Goal: Communication & Community: Answer question/provide support

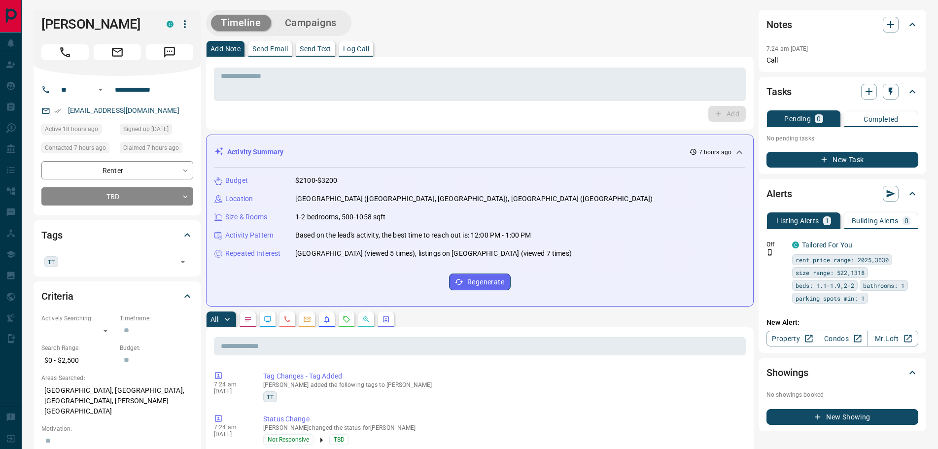
click at [268, 318] on icon "Lead Browsing Activity" at bounding box center [268, 320] width 8 height 8
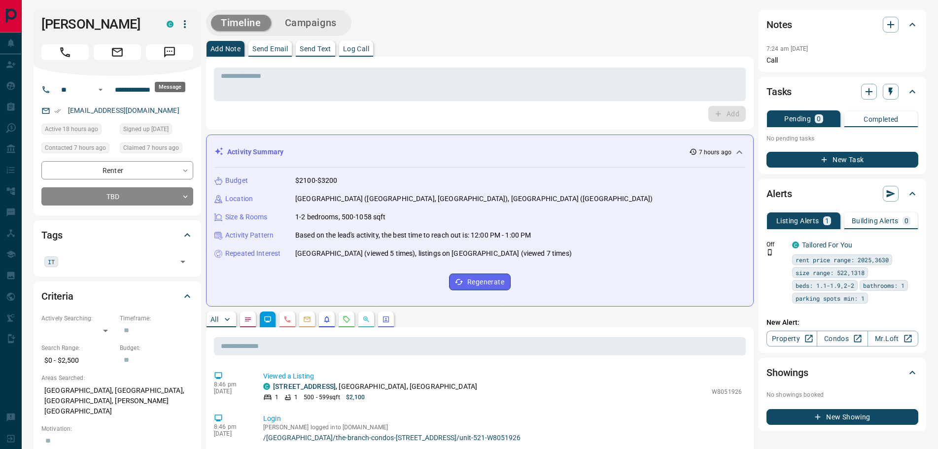
click at [169, 59] on icon "Message" at bounding box center [169, 52] width 13 height 13
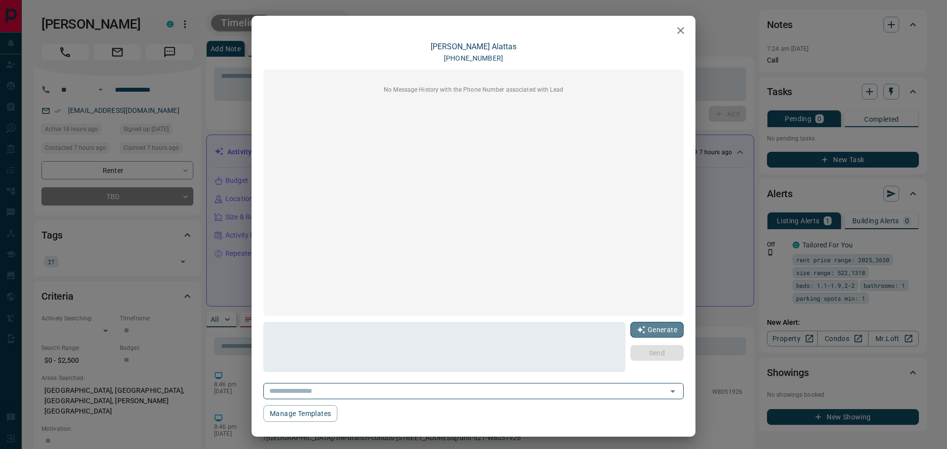
click at [637, 329] on icon "button" at bounding box center [641, 330] width 8 height 8
type textarea "**********"
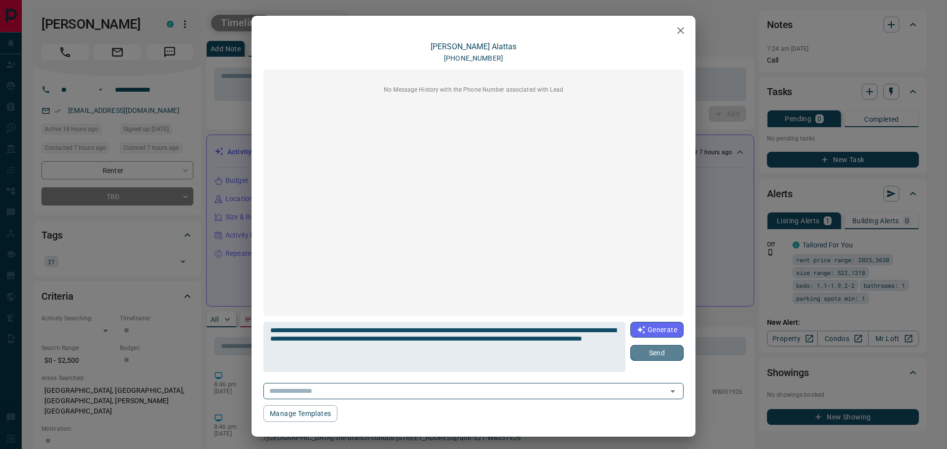
click at [646, 353] on button "Send" at bounding box center [656, 353] width 53 height 16
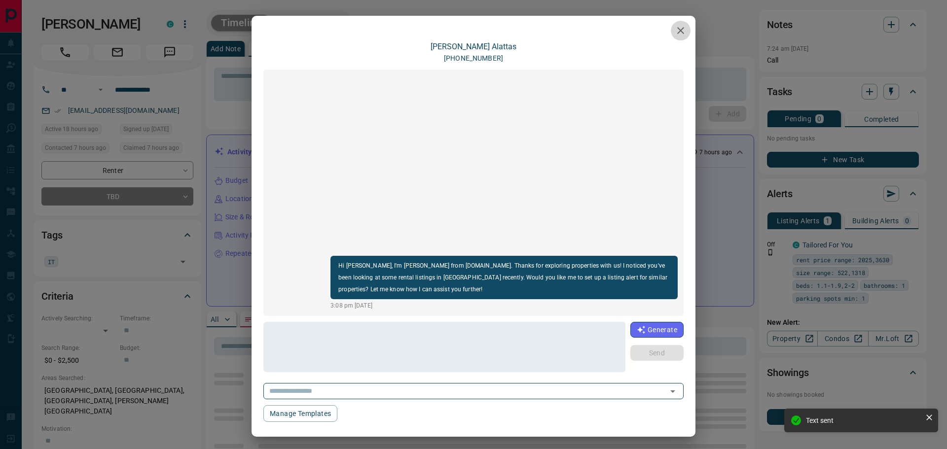
drag, startPoint x: 677, startPoint y: 29, endPoint x: 374, endPoint y: 87, distance: 308.2
click at [674, 29] on icon "button" at bounding box center [680, 31] width 12 height 12
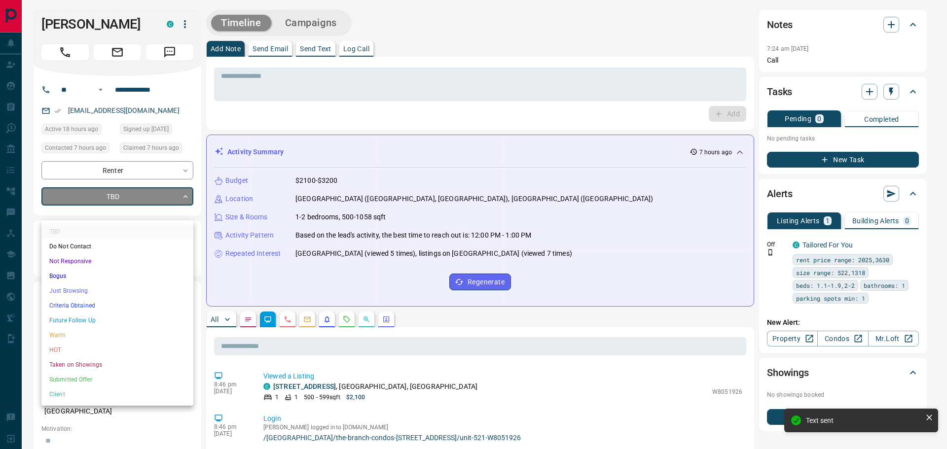
click at [70, 319] on li "Future Follow Up" at bounding box center [117, 320] width 152 height 15
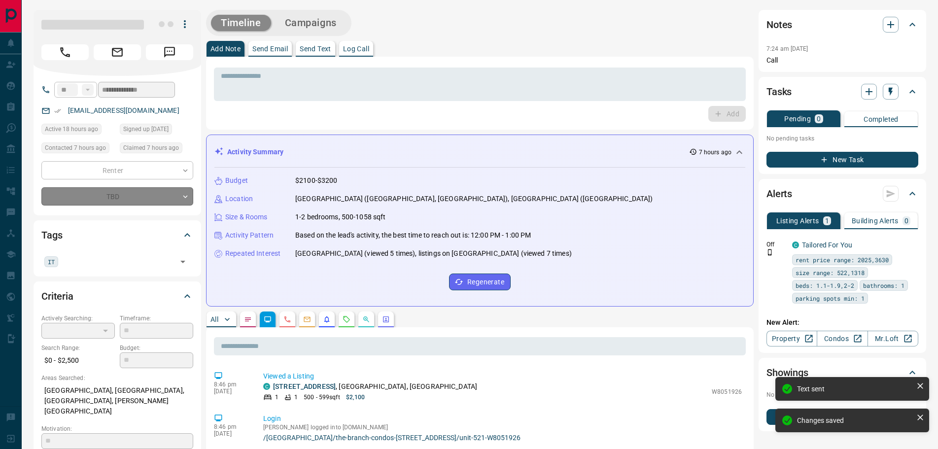
type input "*"
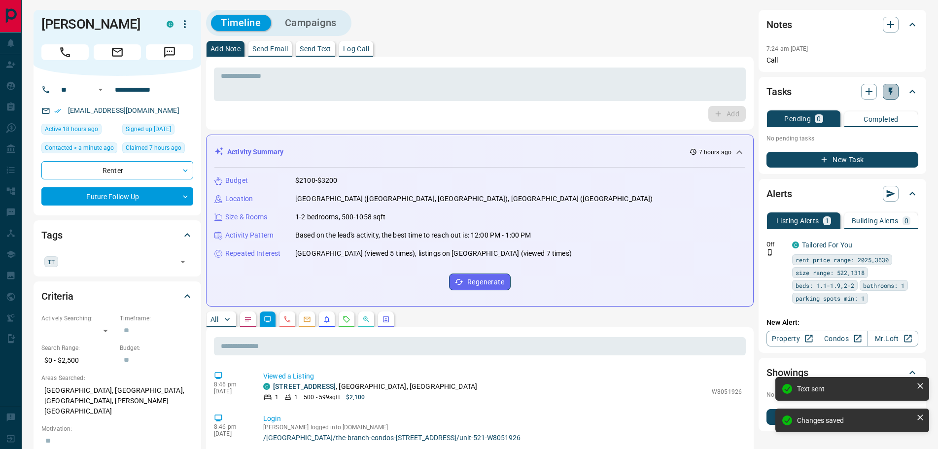
click at [891, 91] on icon "button" at bounding box center [891, 92] width 4 height 8
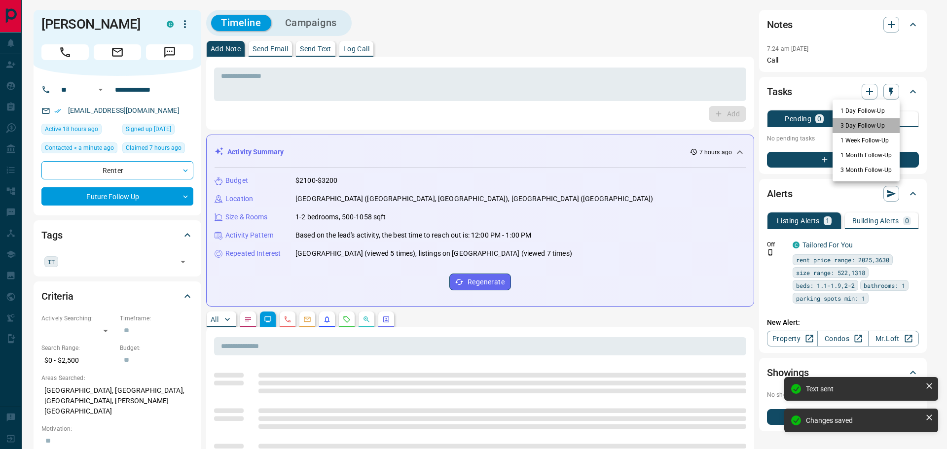
click at [862, 126] on li "3 Day Follow-Up" at bounding box center [865, 125] width 67 height 15
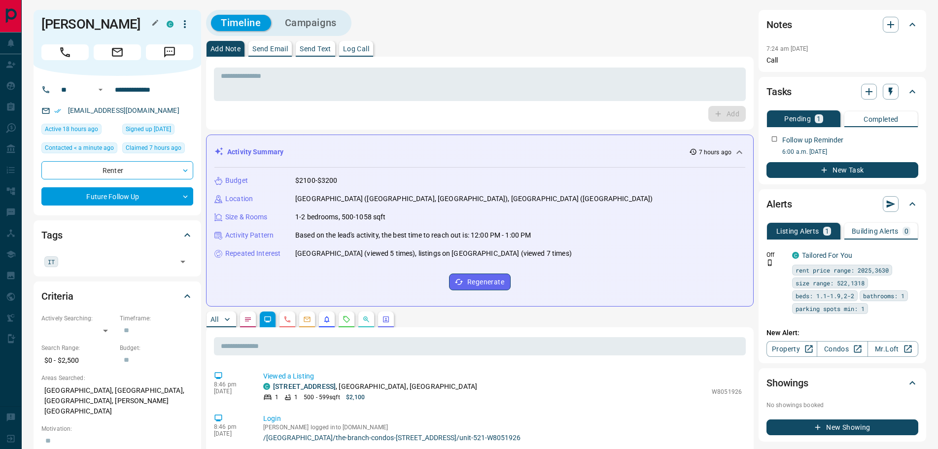
click at [88, 32] on h1 "[PERSON_NAME]" at bounding box center [96, 24] width 110 height 16
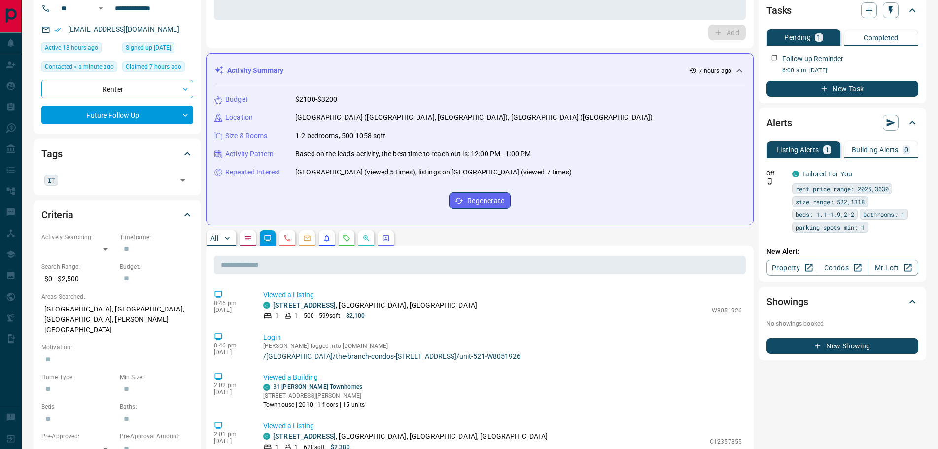
scroll to position [148, 0]
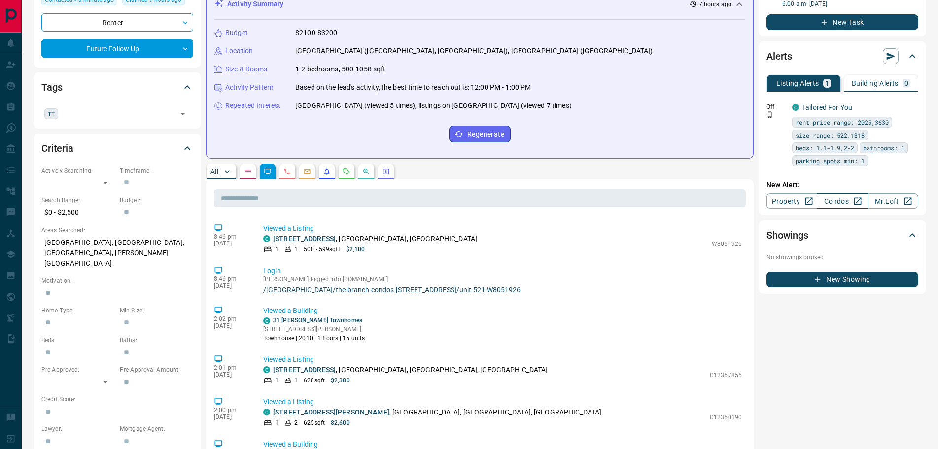
click at [840, 200] on link "Condos" at bounding box center [842, 201] width 51 height 16
